Goal: Task Accomplishment & Management: Use online tool/utility

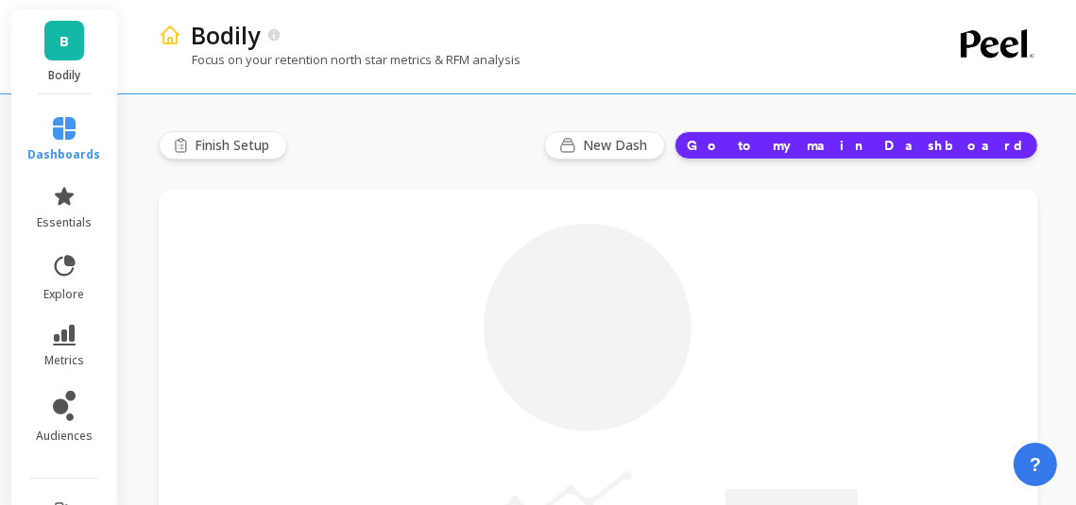
type input "Champions"
type input "16649"
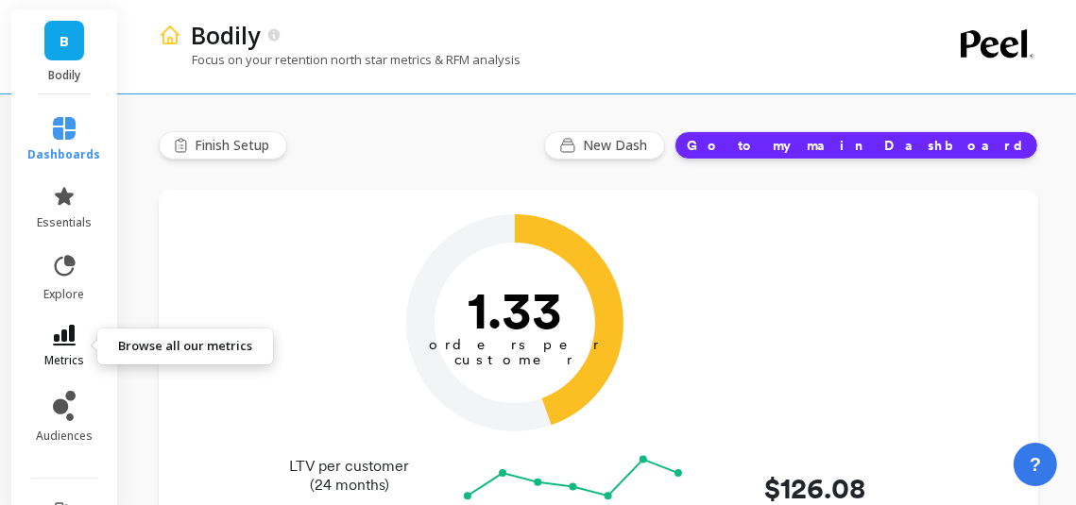
click at [68, 327] on icon at bounding box center [64, 335] width 23 height 21
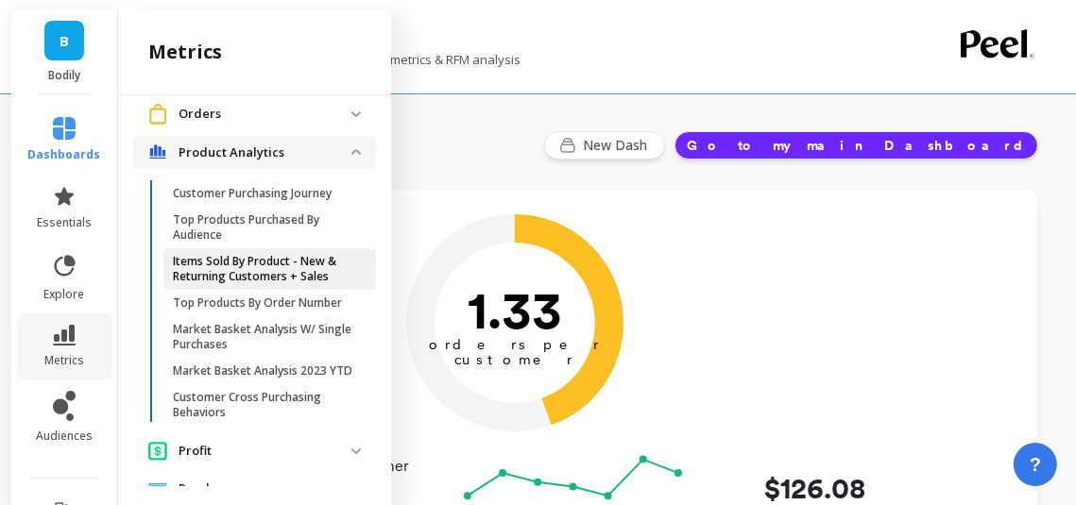
scroll to position [290, 0]
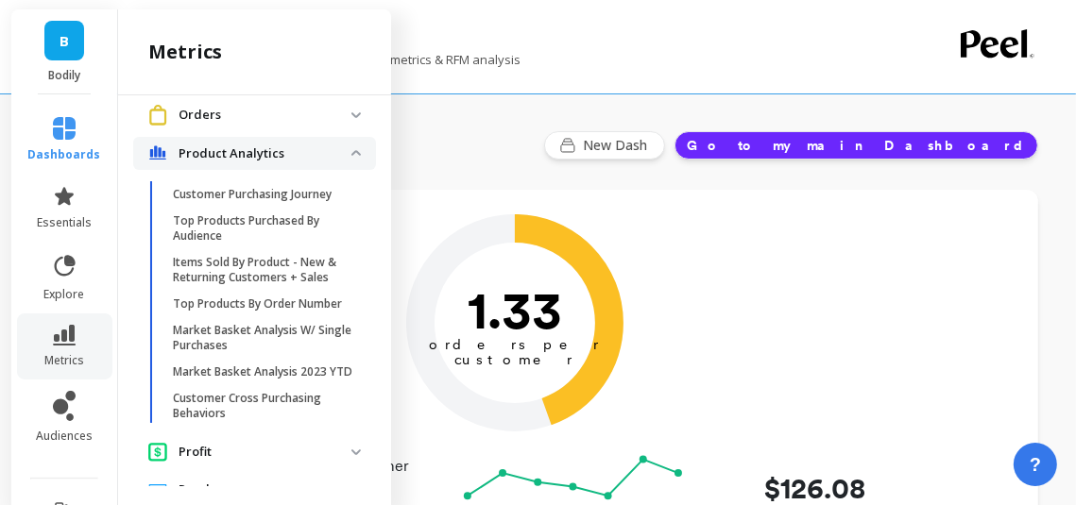
click at [257, 110] on p "Orders" at bounding box center [264, 115] width 173 height 19
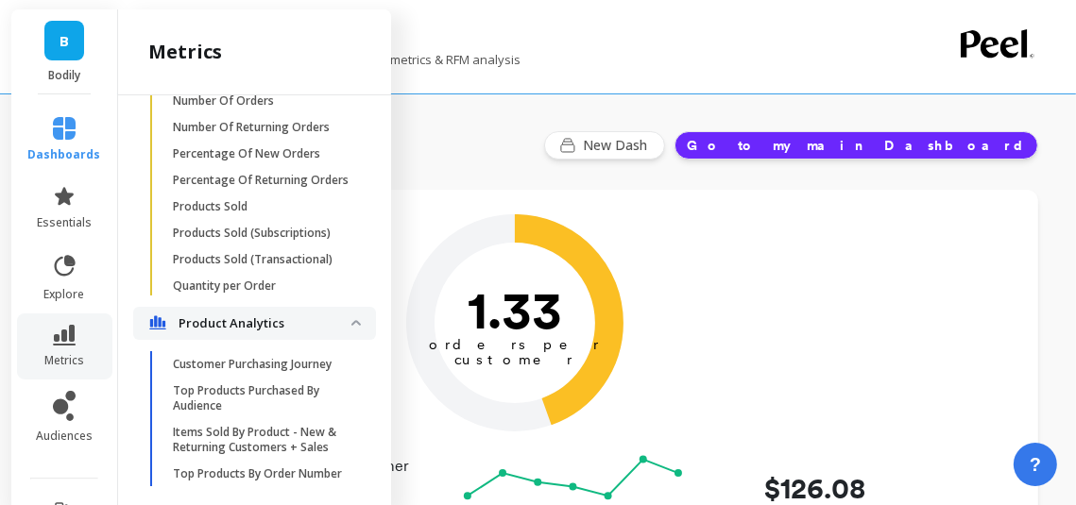
scroll to position [922, 0]
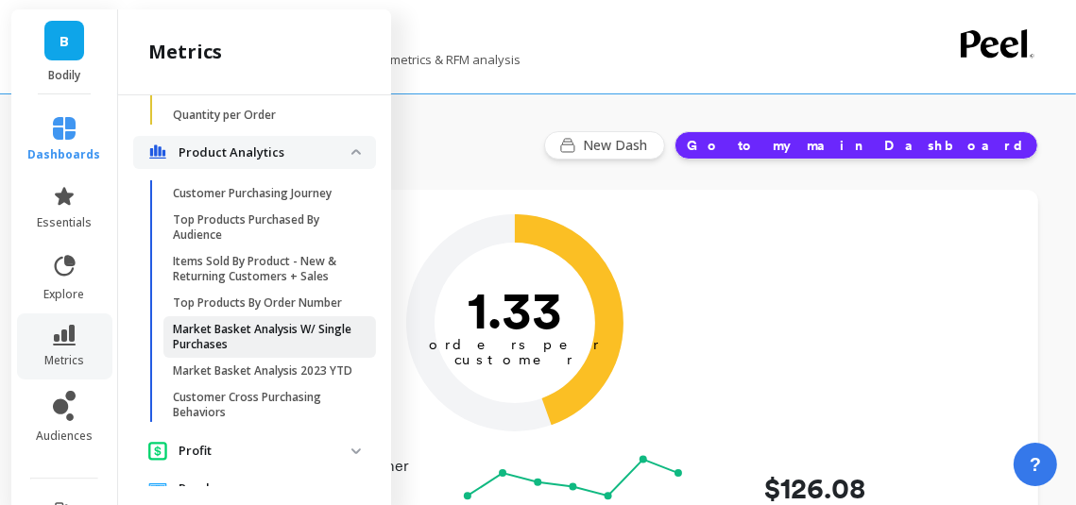
click at [259, 329] on p "Market Basket Analysis W/ Single Purchases" at bounding box center [263, 337] width 180 height 30
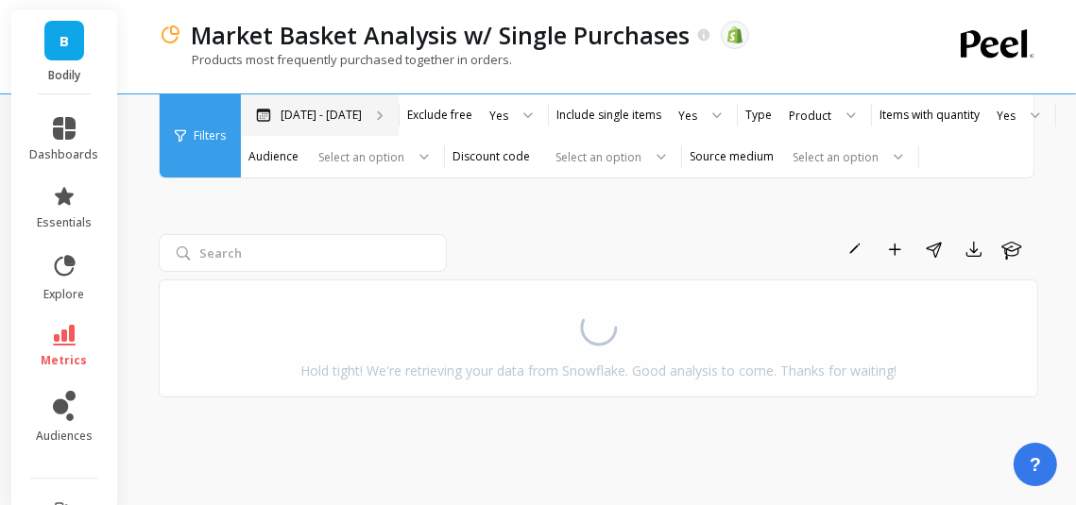
click at [348, 118] on p "[DATE] - [DATE]" at bounding box center [320, 115] width 81 height 15
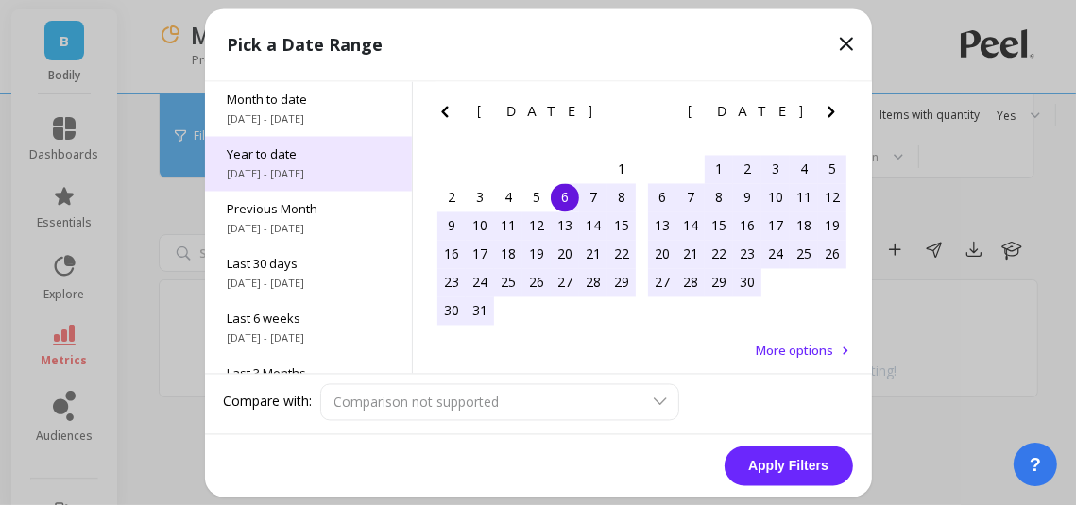
click at [326, 142] on div "Year to date [DATE] - [DATE]" at bounding box center [308, 163] width 207 height 55
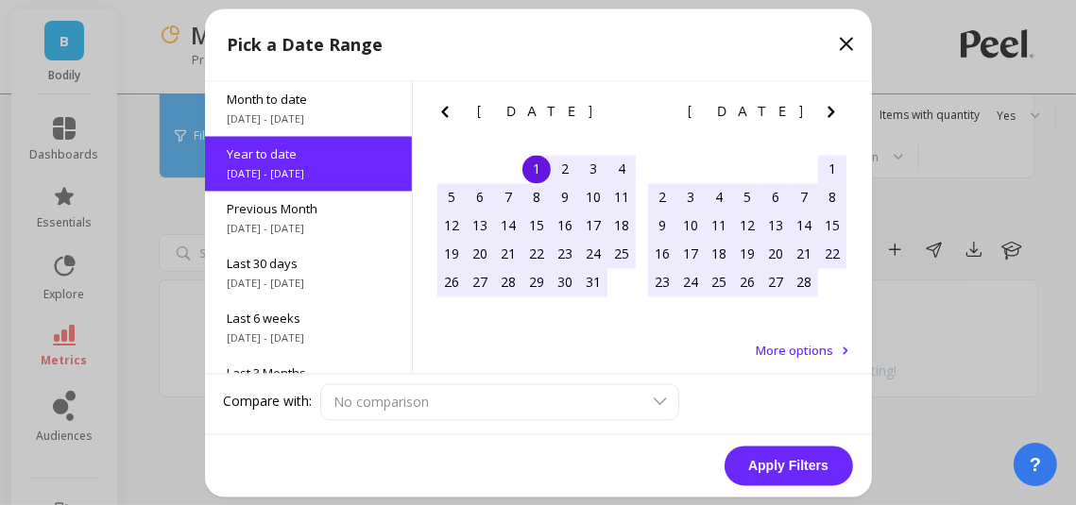
click at [818, 470] on button "Apply Filters" at bounding box center [788, 466] width 128 height 40
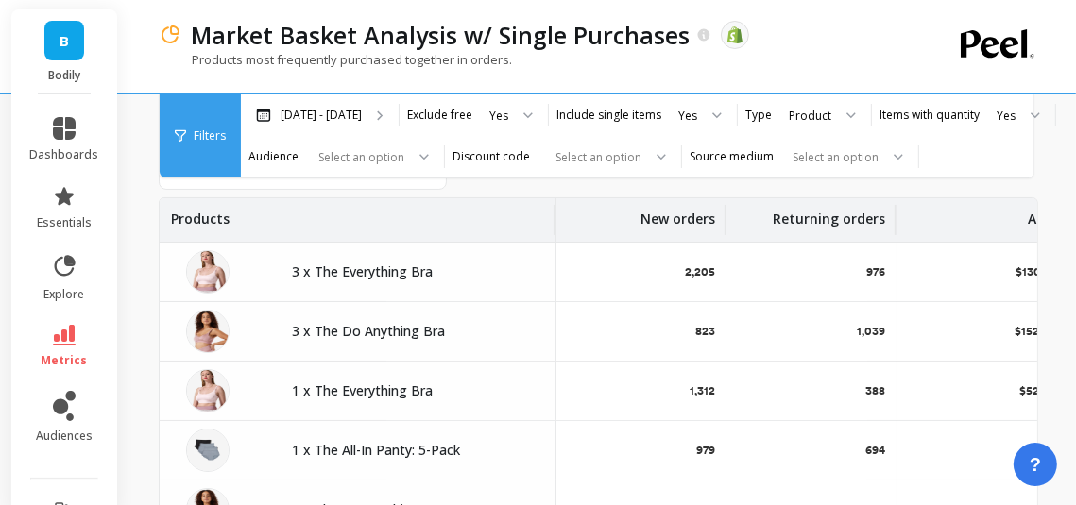
scroll to position [84, 0]
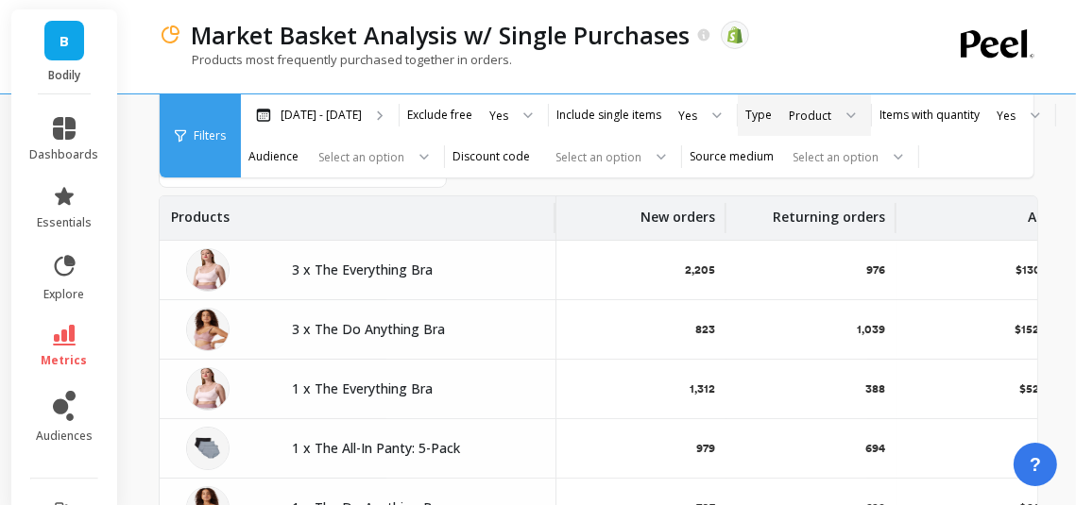
click at [833, 114] on div at bounding box center [844, 115] width 23 height 42
click at [813, 157] on div "Variant" at bounding box center [821, 167] width 97 height 33
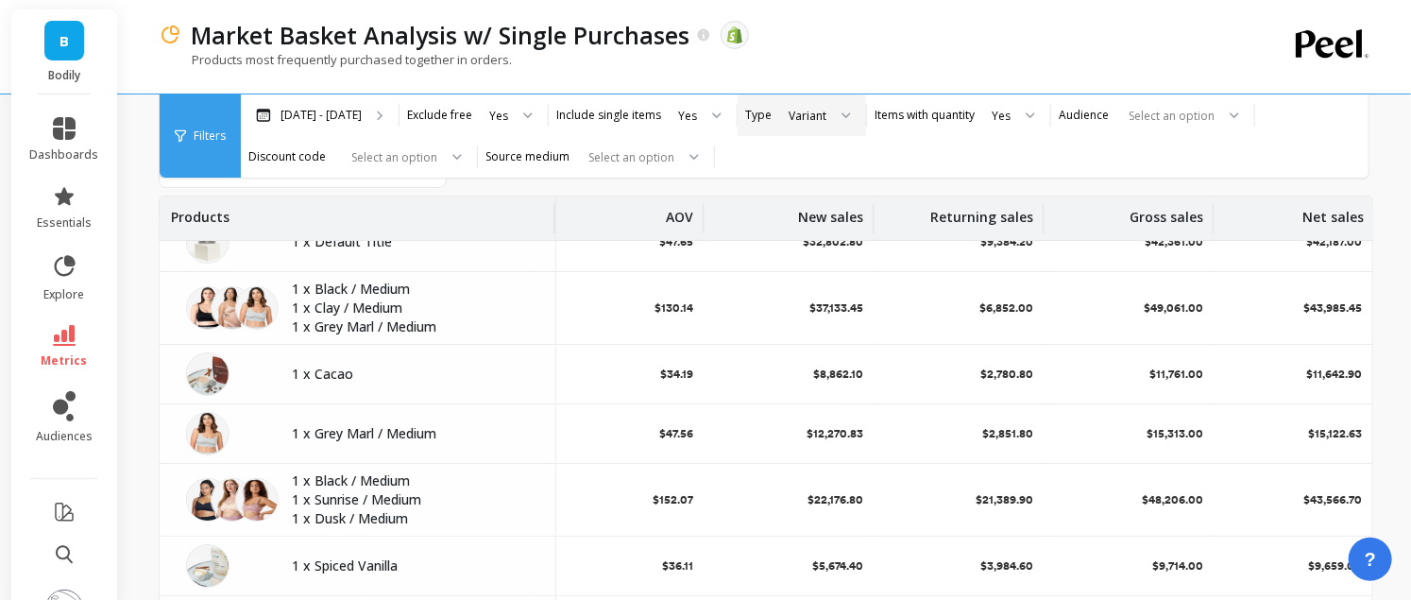
scroll to position [28, 543]
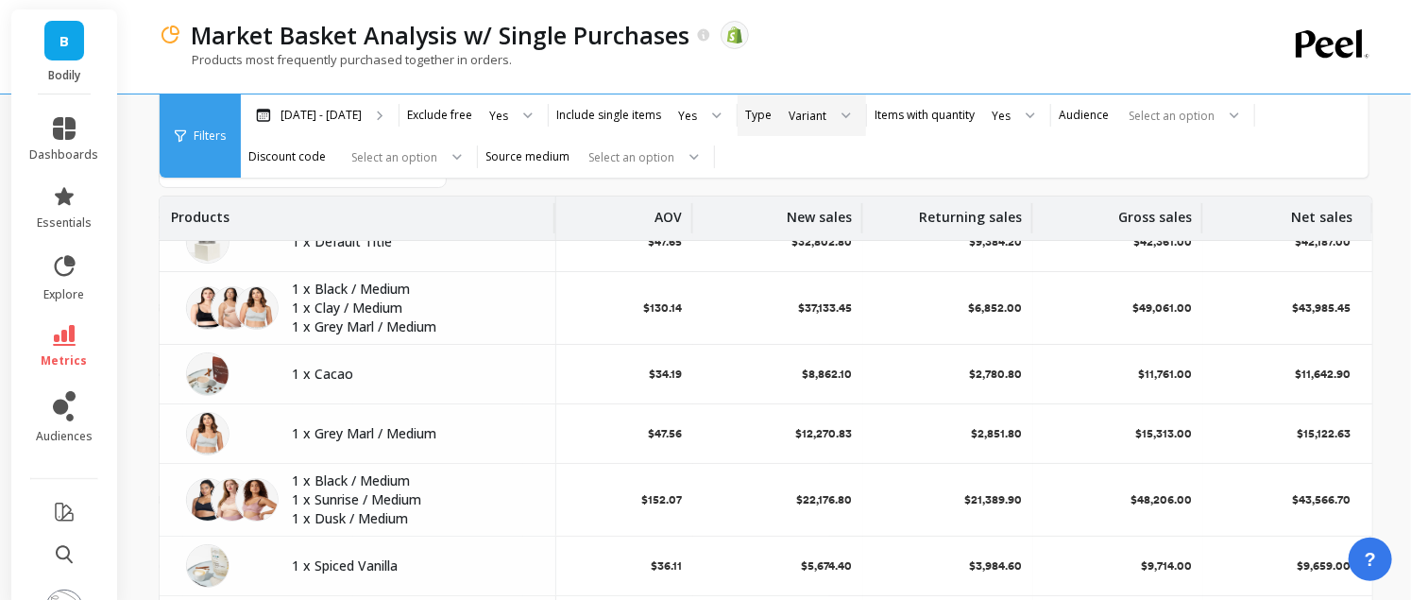
click at [841, 115] on icon at bounding box center [845, 115] width 9 height 7
click at [812, 248] on div "Product" at bounding box center [819, 257] width 70 height 18
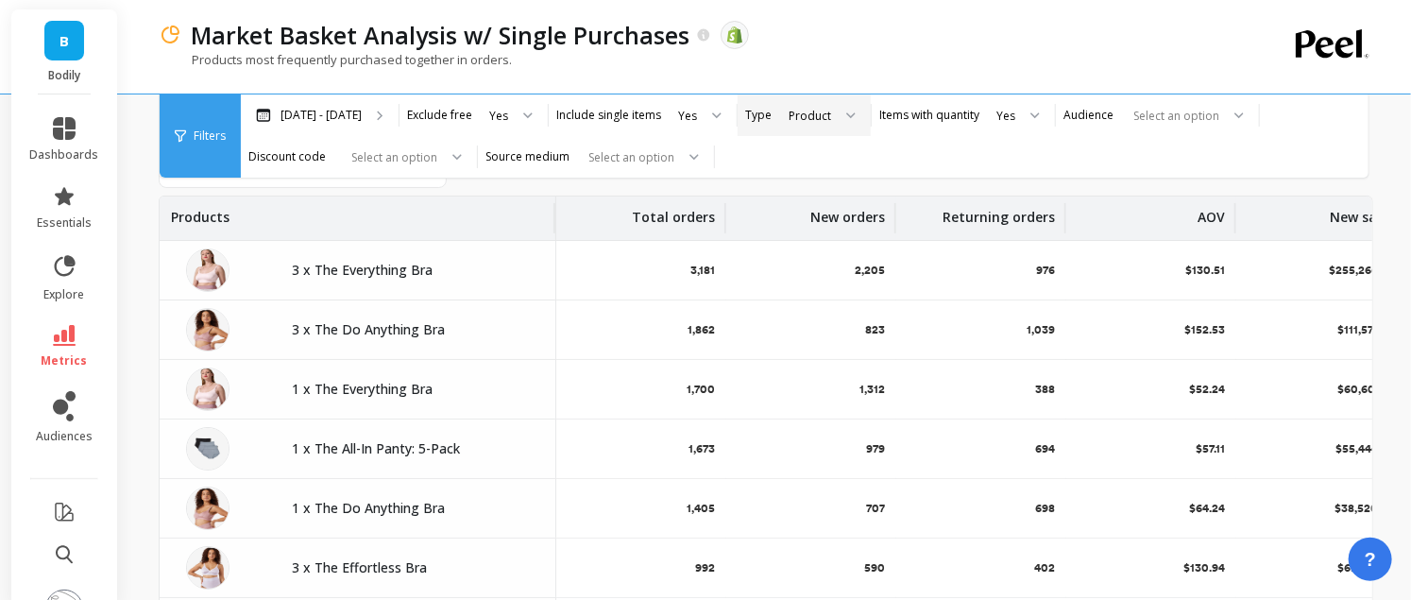
click at [833, 113] on div at bounding box center [844, 115] width 23 height 42
click at [819, 161] on div "Variant" at bounding box center [821, 168] width 75 height 18
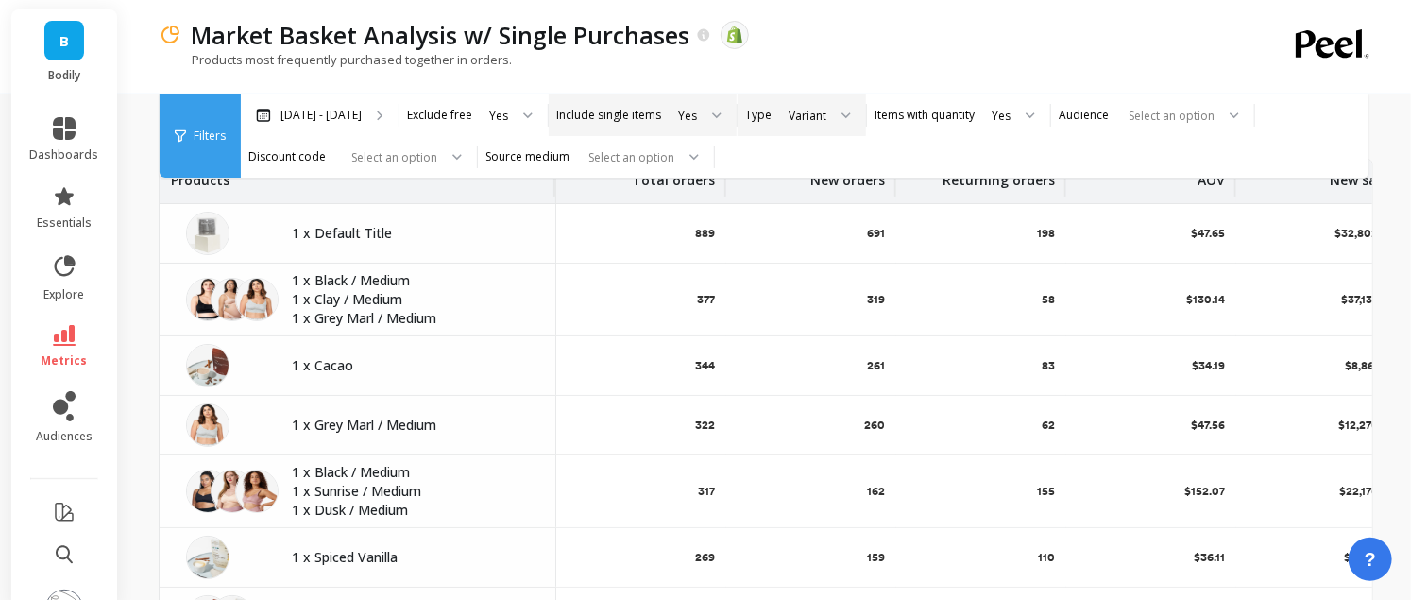
click at [699, 113] on div at bounding box center [710, 115] width 23 height 42
click at [928, 76] on div "Products most frequently purchased together in orders." at bounding box center [689, 69] width 1060 height 36
click at [218, 139] on span "Filters" at bounding box center [210, 135] width 32 height 15
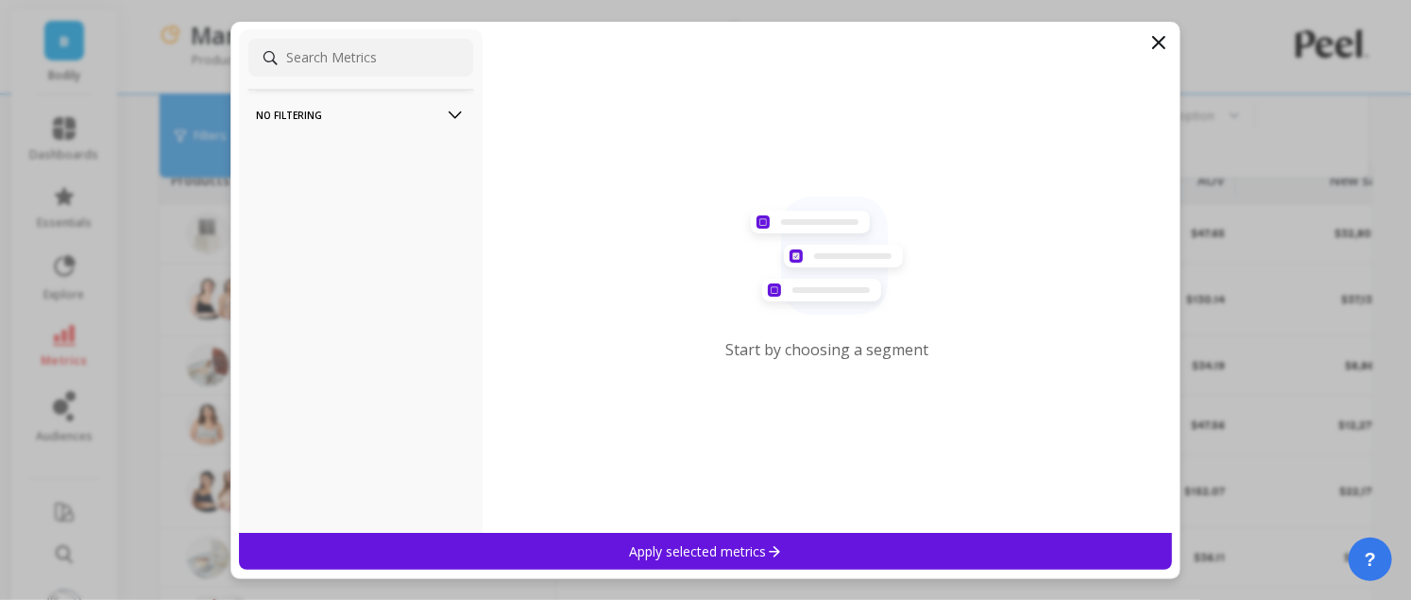
click at [451, 106] on filtering-icon at bounding box center [455, 115] width 21 height 21
click at [1075, 45] on icon at bounding box center [1158, 42] width 23 height 23
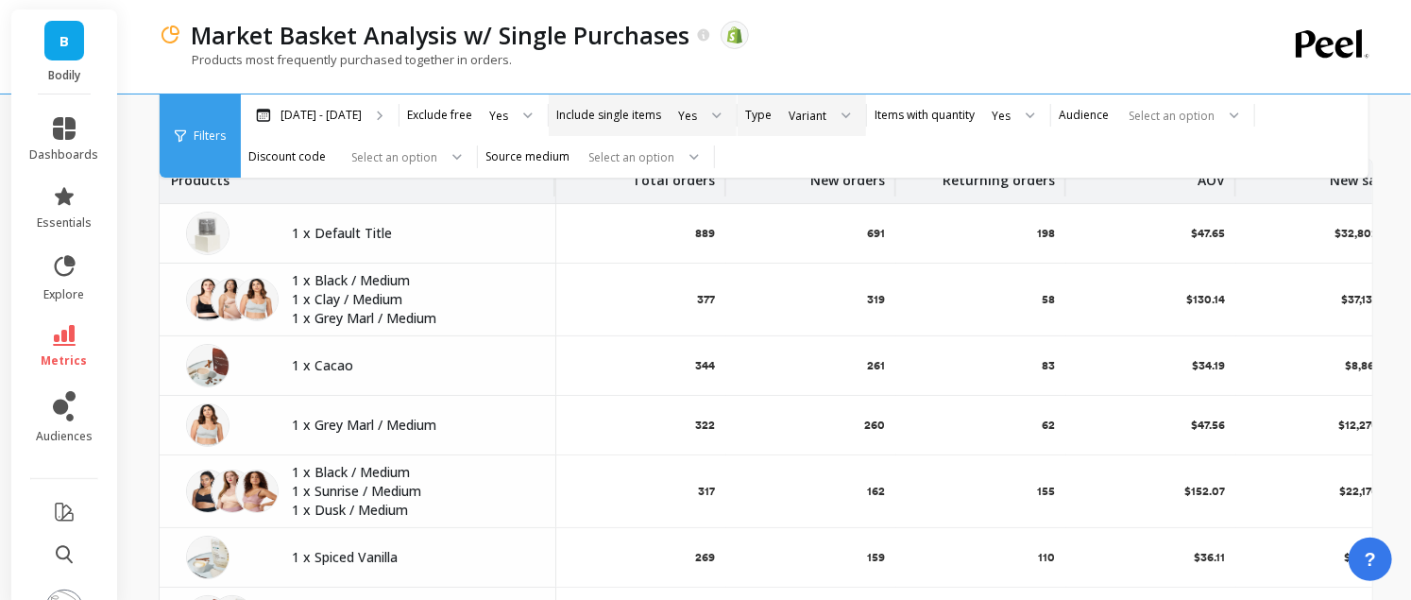
click at [678, 115] on div "Yes" at bounding box center [687, 116] width 19 height 18
click at [699, 211] on div "No" at bounding box center [698, 204] width 51 height 18
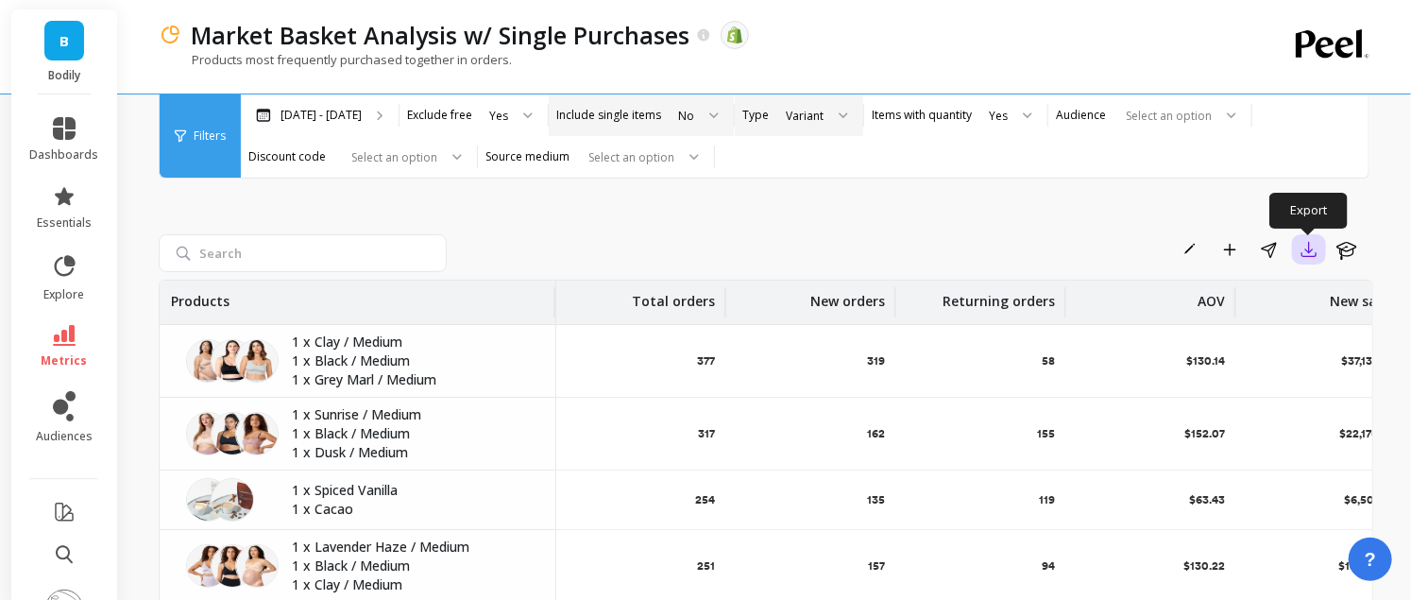
click at [1075, 245] on icon "button" at bounding box center [1309, 249] width 19 height 19
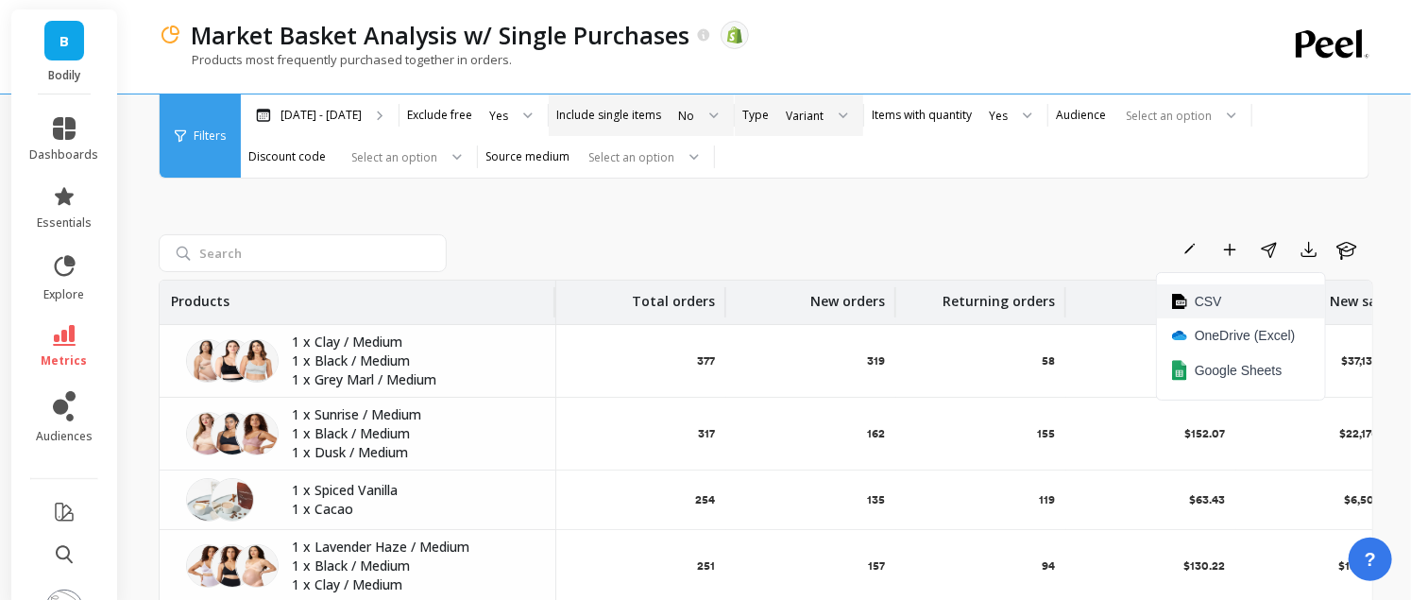
click at [1075, 296] on button "CSV" at bounding box center [1241, 301] width 168 height 34
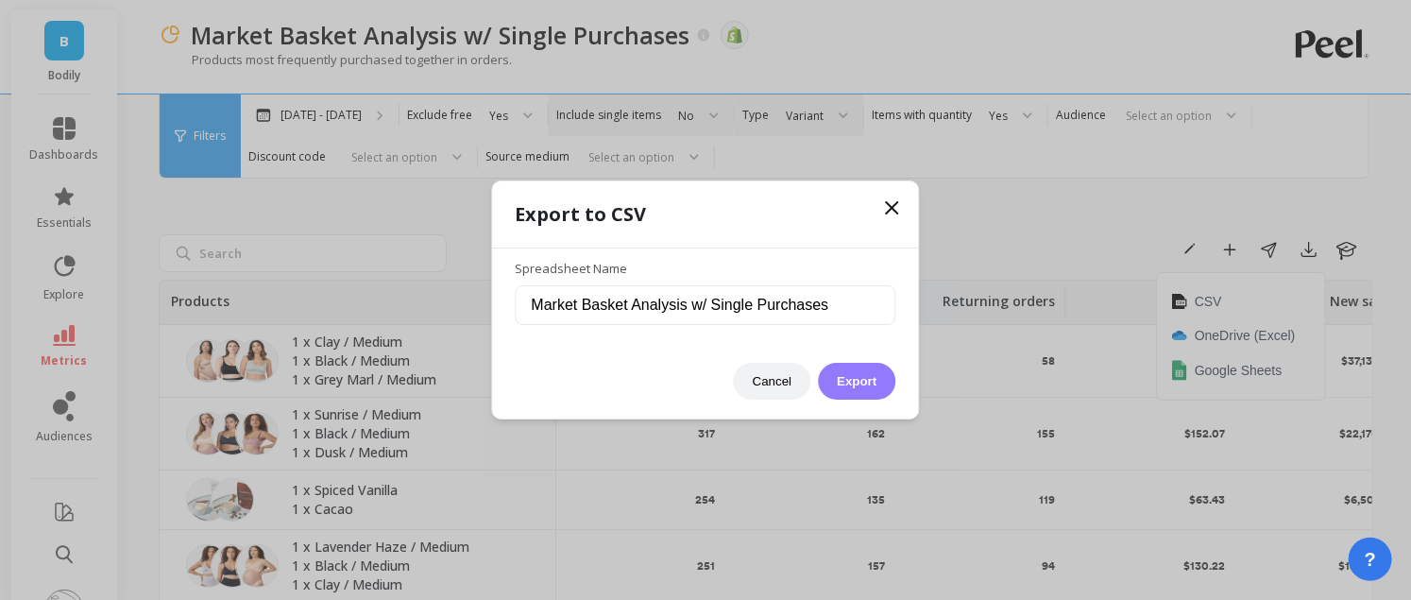
click at [876, 389] on button "Export" at bounding box center [856, 381] width 77 height 37
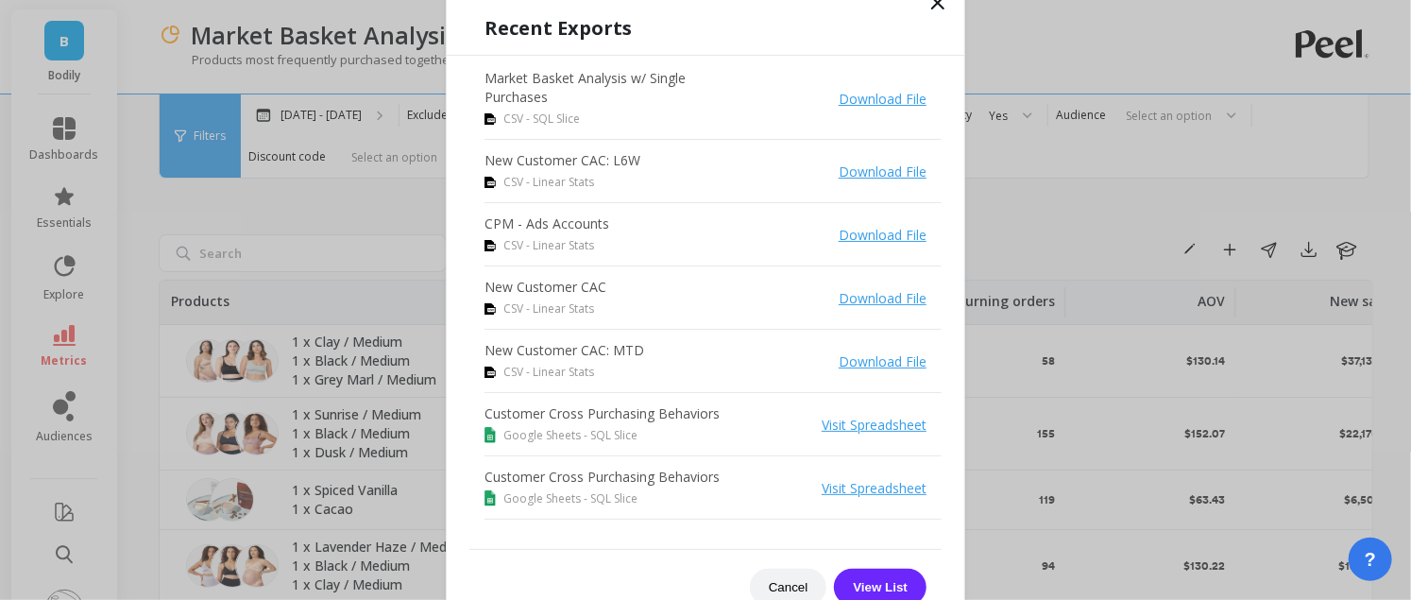
click at [894, 98] on link "Download File" at bounding box center [883, 99] width 88 height 18
click at [935, 6] on icon at bounding box center [937, 2] width 11 height 11
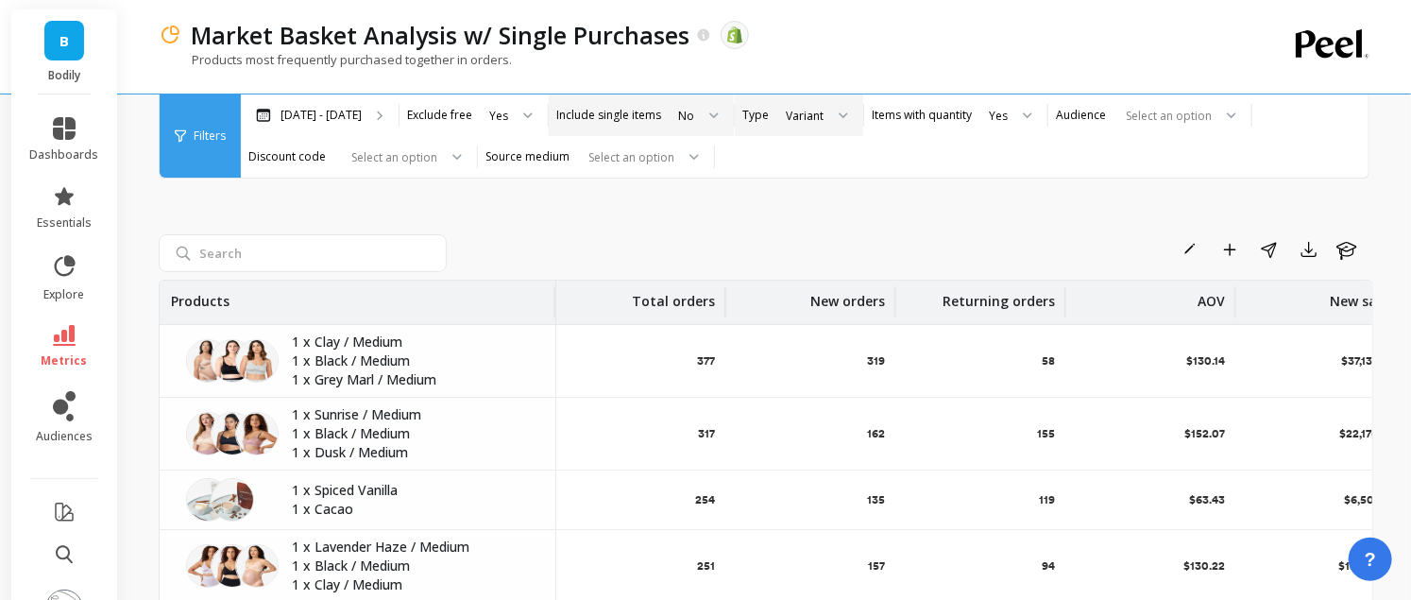
click at [784, 114] on div "Variant" at bounding box center [805, 116] width 42 height 22
click at [812, 248] on div "Product" at bounding box center [816, 257] width 70 height 18
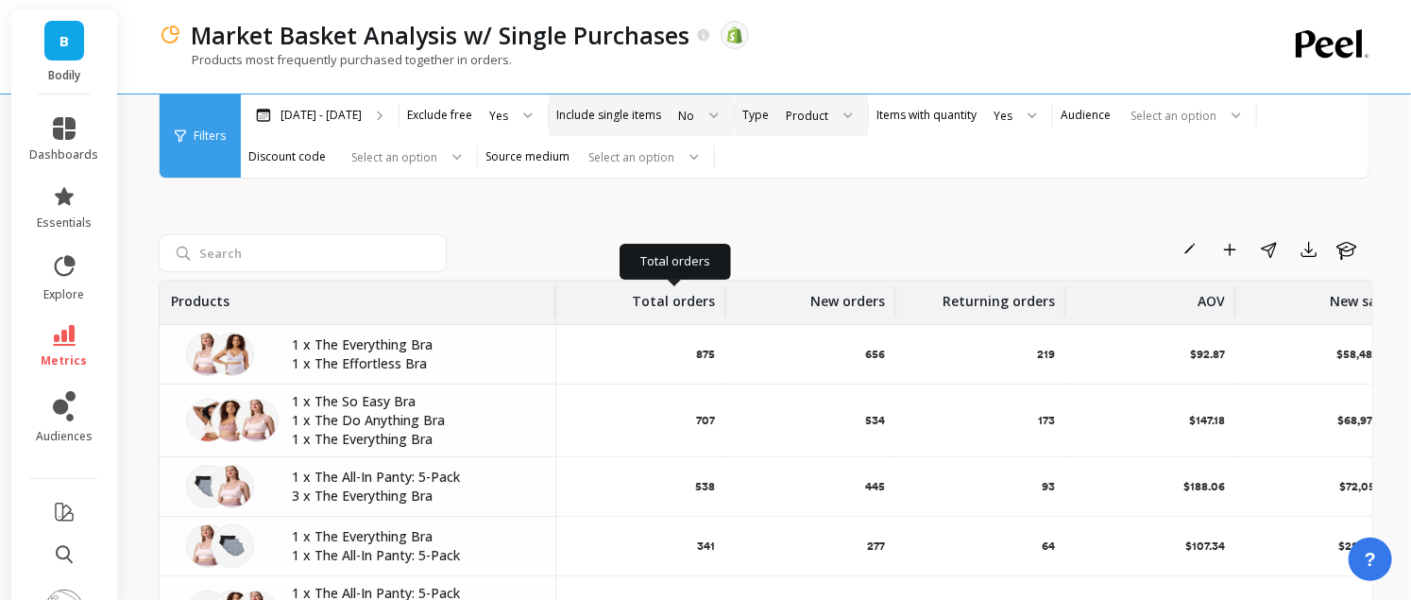
click at [693, 298] on p "Total orders" at bounding box center [673, 295] width 83 height 30
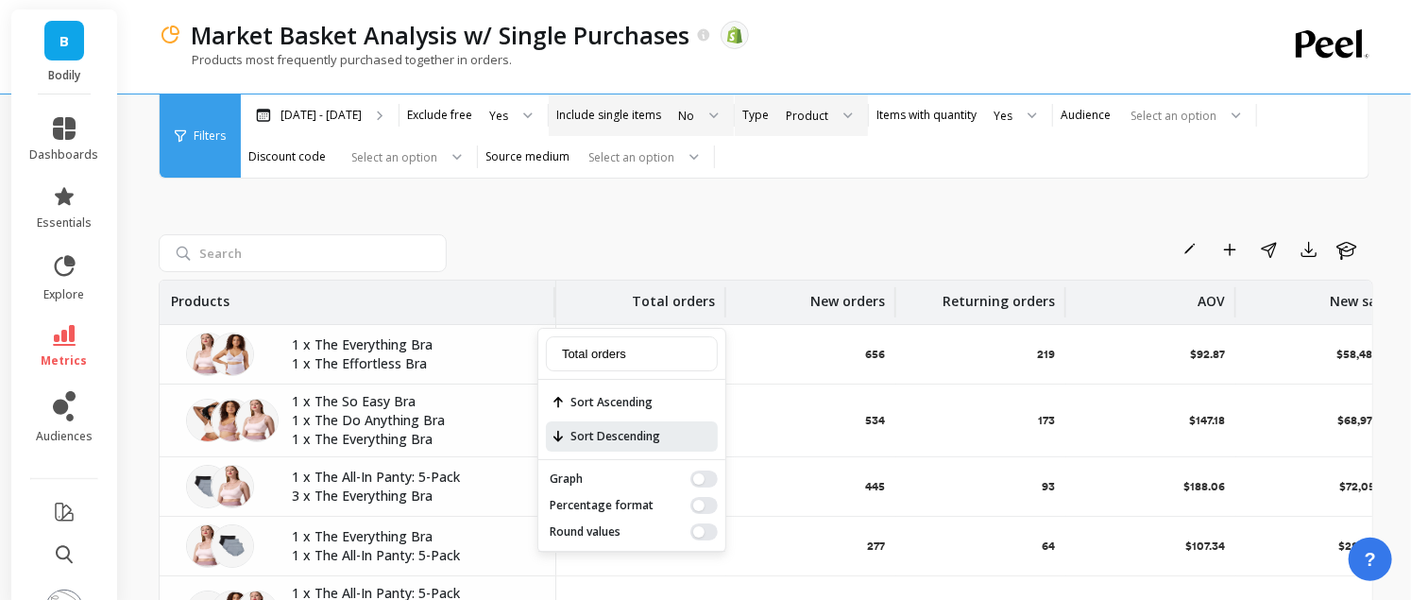
click at [638, 427] on span "Sort Descending" at bounding box center [632, 436] width 172 height 30
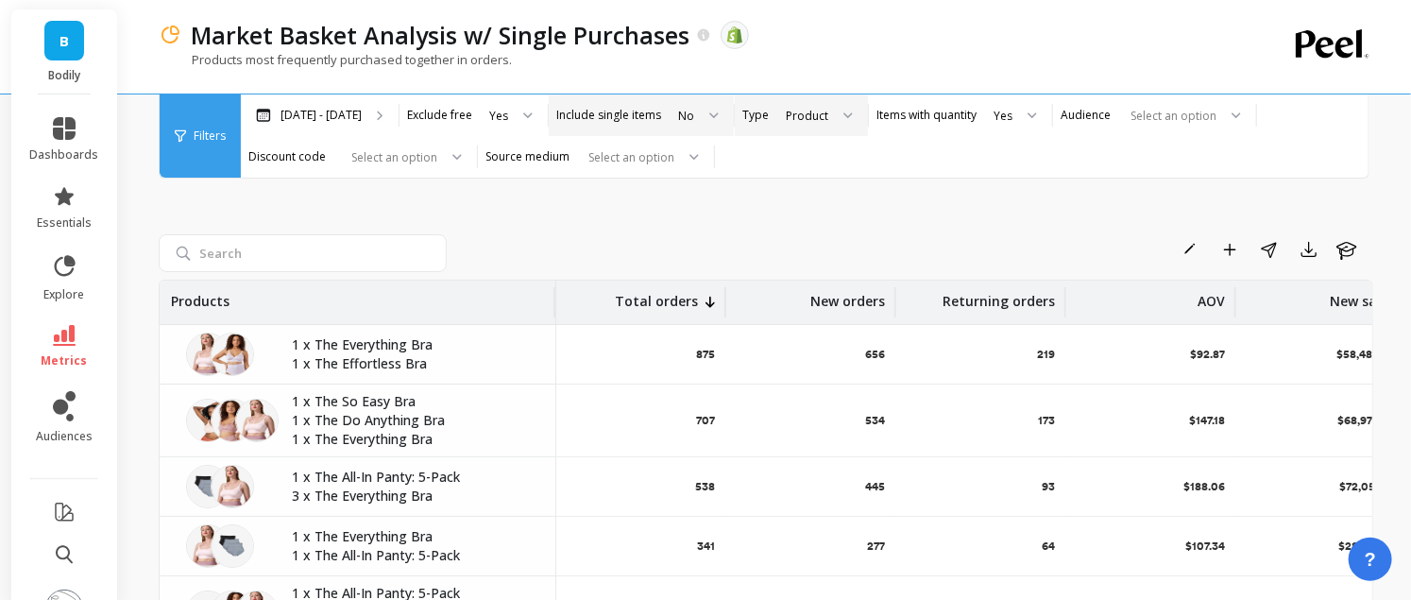
click at [696, 99] on div at bounding box center [707, 115] width 23 height 42
drag, startPoint x: 683, startPoint y: 163, endPoint x: 730, endPoint y: 161, distance: 47.3
click at [682, 163] on div "Yes" at bounding box center [697, 168] width 48 height 18
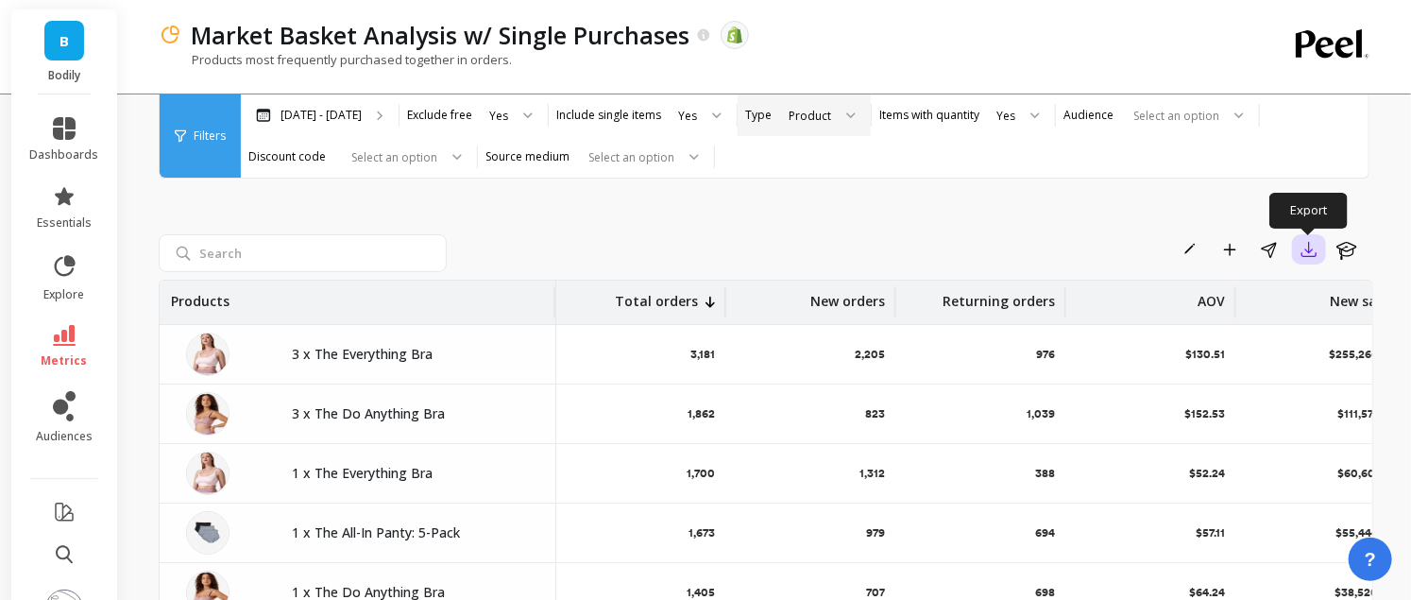
click at [1075, 247] on icon "button" at bounding box center [1309, 249] width 19 height 19
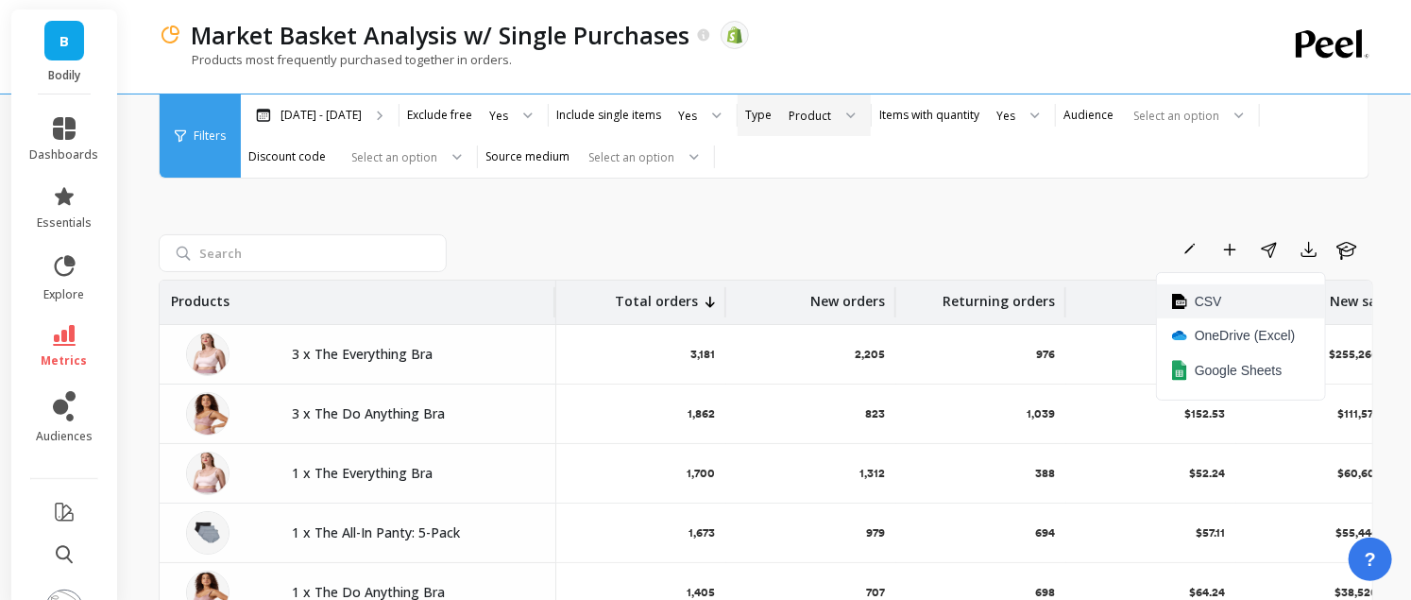
click at [1075, 302] on button "CSV" at bounding box center [1241, 301] width 168 height 34
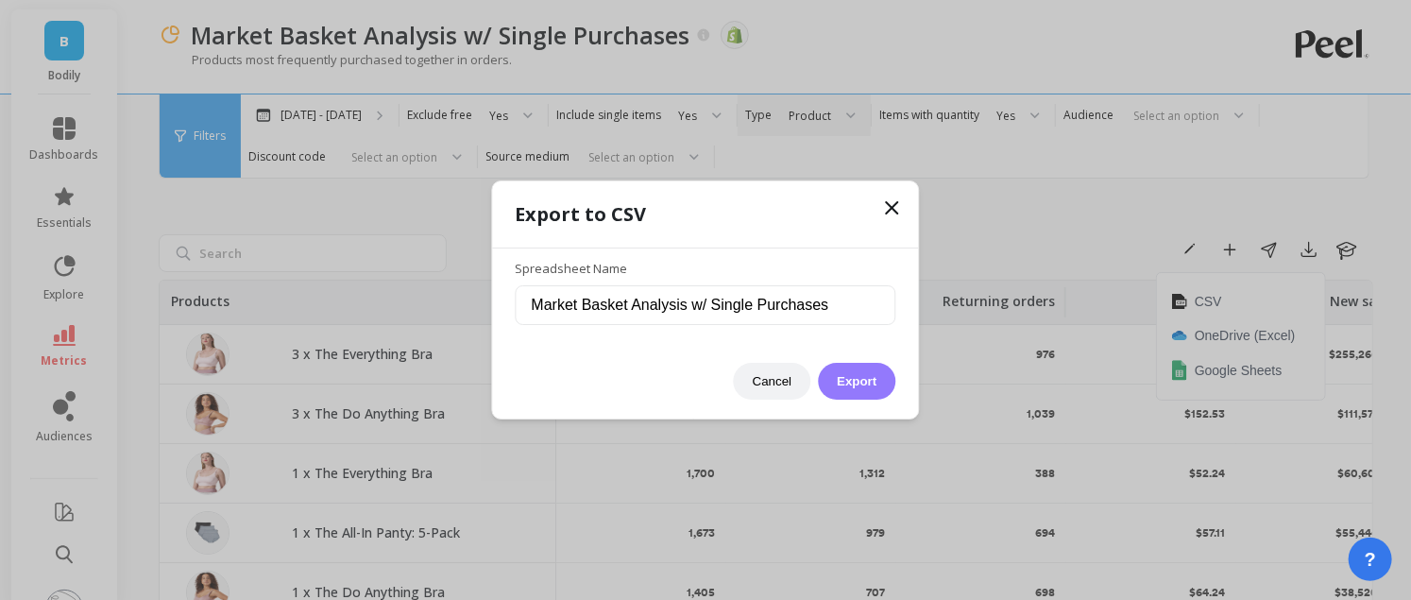
click at [868, 380] on button "Export" at bounding box center [856, 381] width 77 height 37
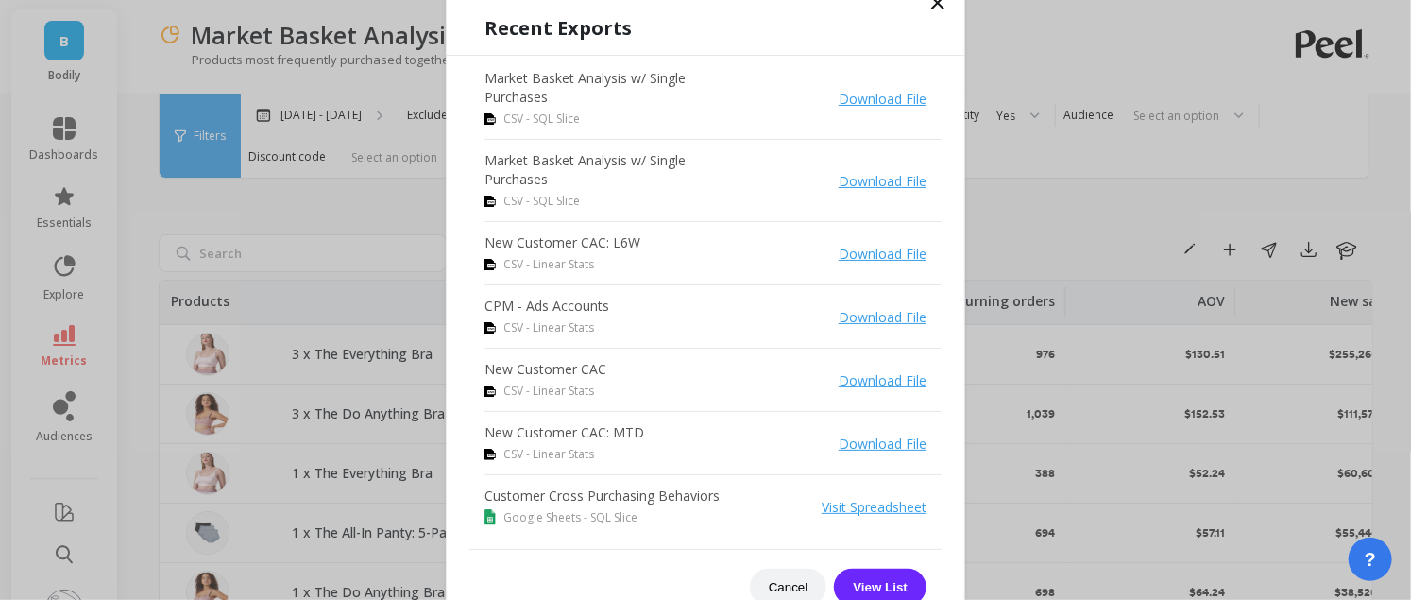
click at [868, 99] on link "Download File" at bounding box center [883, 99] width 88 height 18
click at [940, 12] on icon at bounding box center [937, 3] width 23 height 23
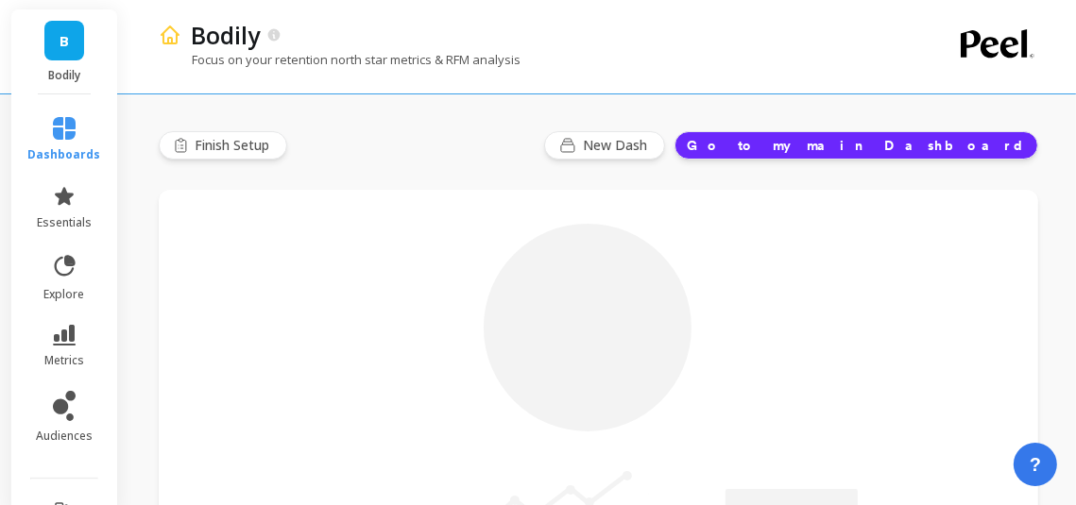
type input "Champions"
type input "16649"
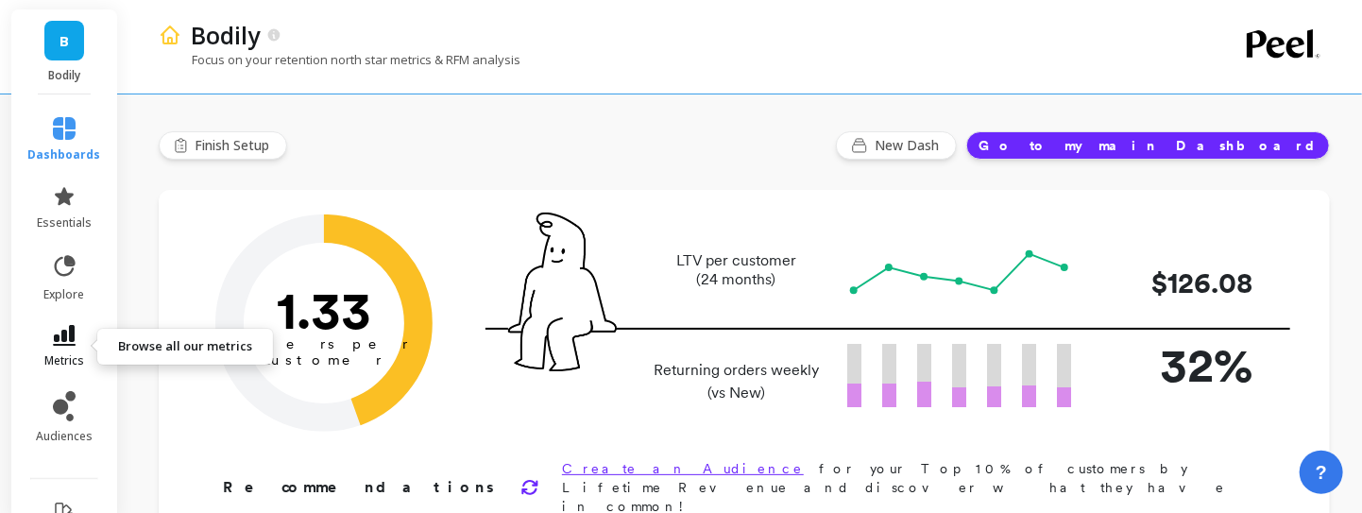
click at [53, 347] on link "metrics" at bounding box center [64, 346] width 73 height 43
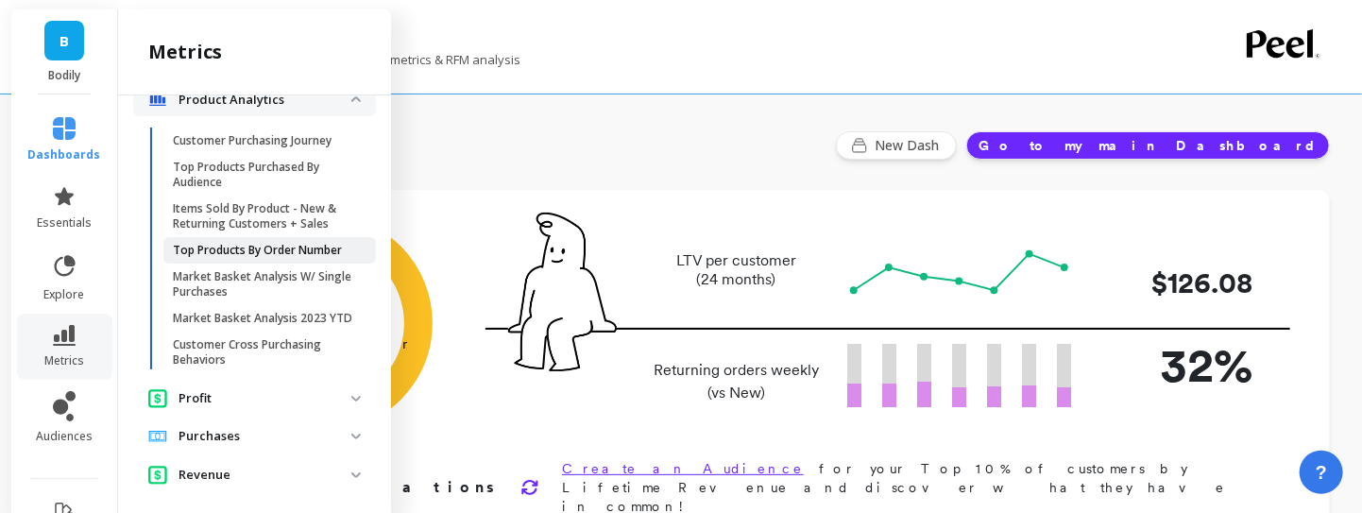
scroll to position [982, 0]
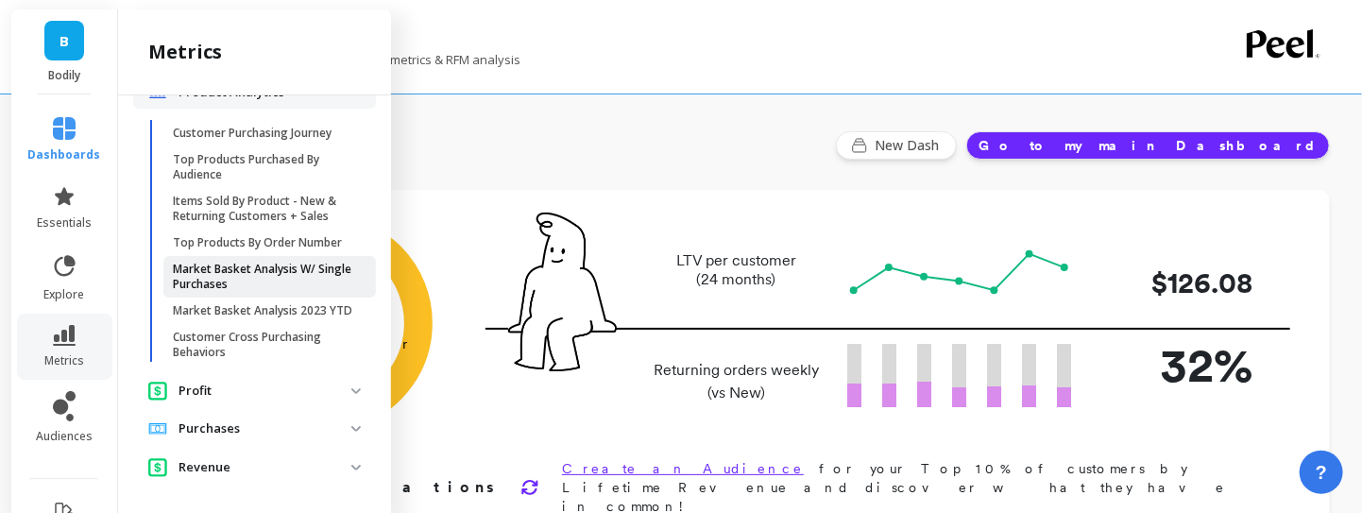
click at [218, 268] on p "Market Basket Analysis W/ Single Purchases" at bounding box center [263, 277] width 180 height 30
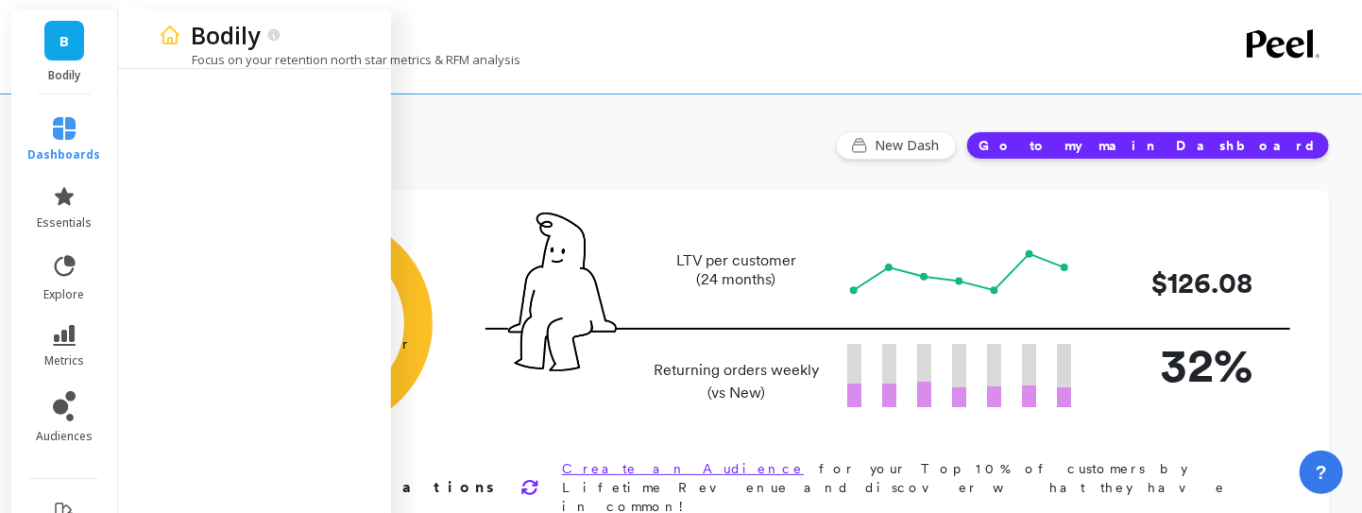
scroll to position [0, 0]
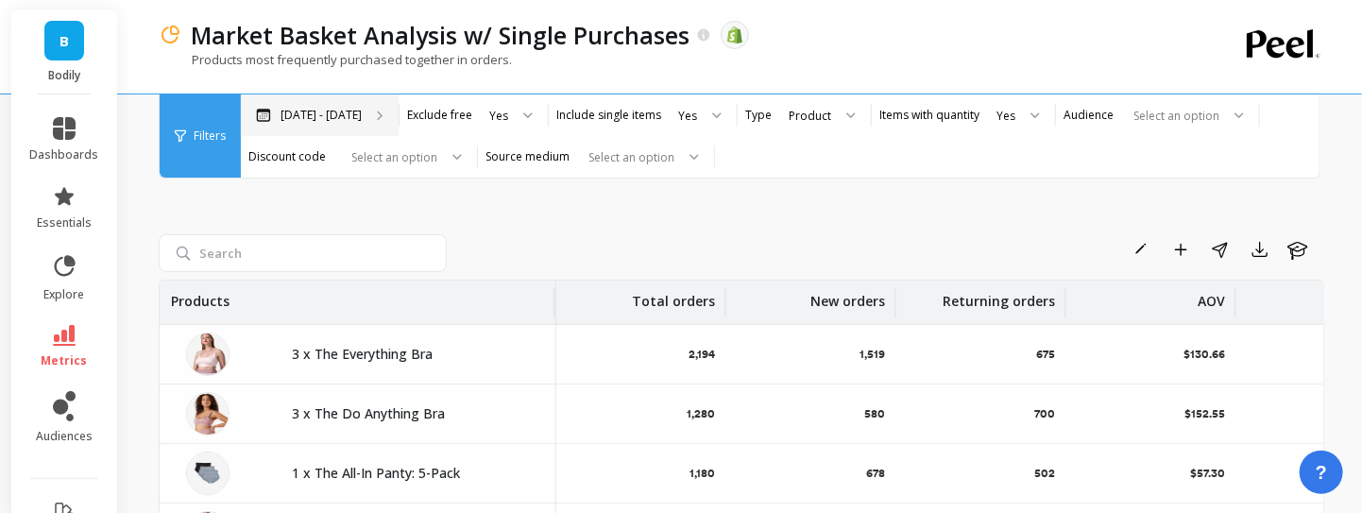
click at [340, 110] on p "Mar 6 - Aug 13" at bounding box center [320, 115] width 81 height 15
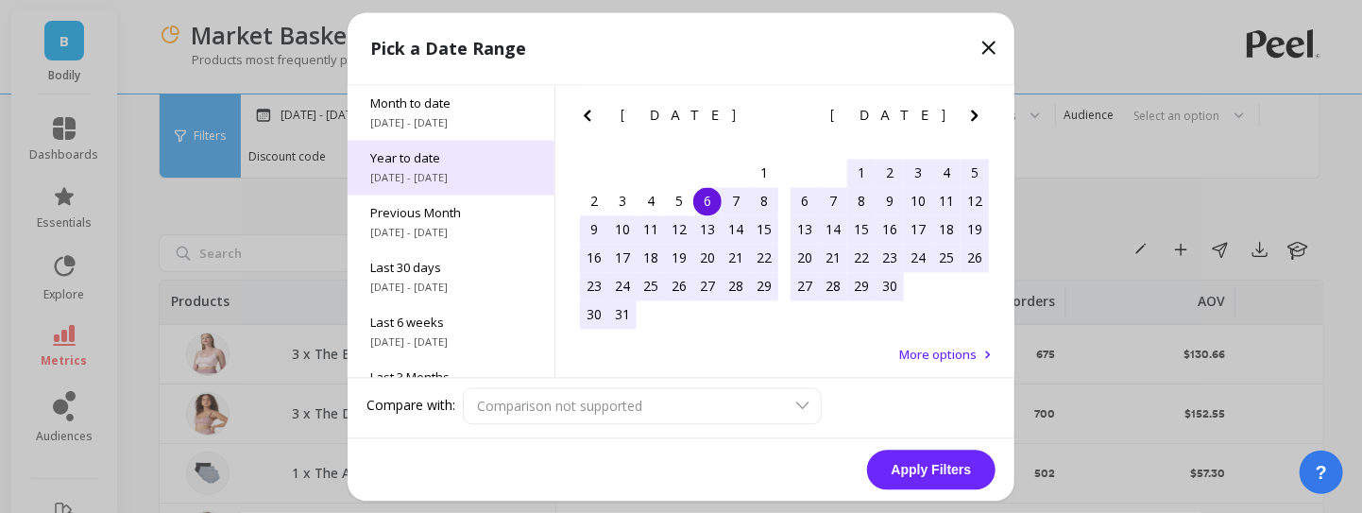
click at [423, 180] on span "[DATE] - [DATE]" at bounding box center [450, 177] width 161 height 15
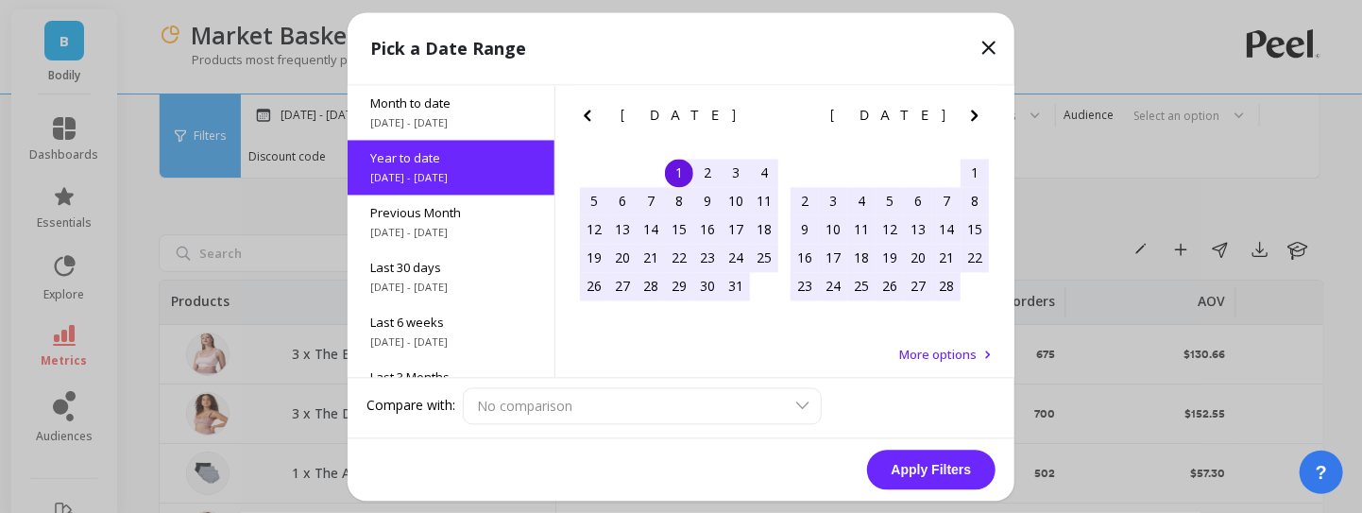
click at [923, 465] on button "Apply Filters" at bounding box center [931, 470] width 128 height 40
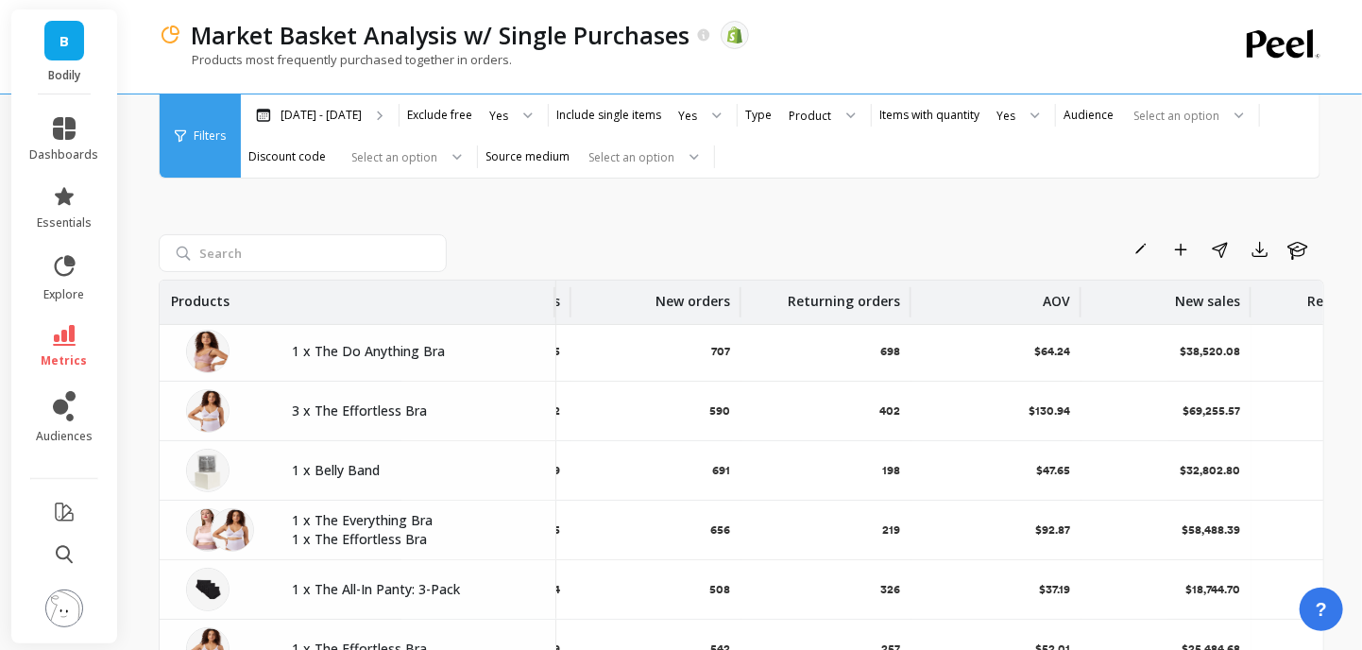
scroll to position [241, 0]
